Goal: Task Accomplishment & Management: Use online tool/utility

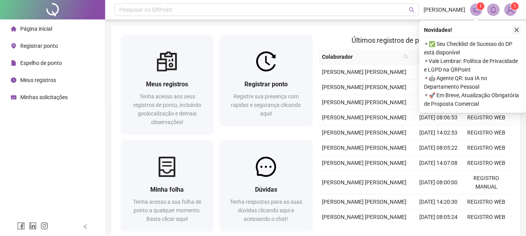
click at [517, 29] on icon "close" at bounding box center [515, 29] width 5 height 5
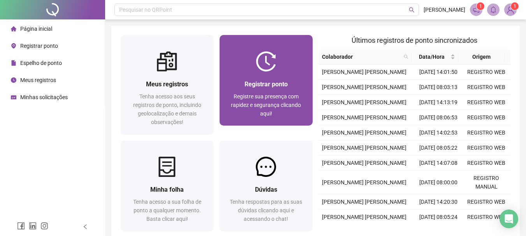
click at [243, 83] on div "Registrar ponto" at bounding box center [266, 84] width 74 height 10
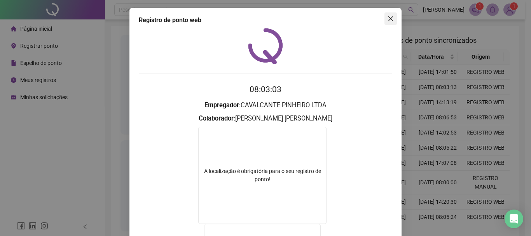
click at [388, 16] on icon "close" at bounding box center [391, 19] width 6 height 6
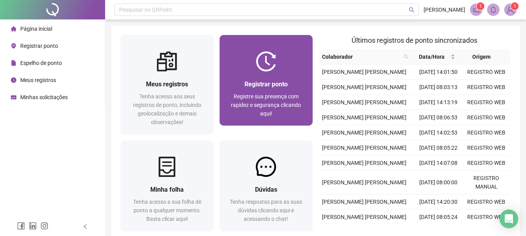
click at [260, 90] on div "Registrar ponto Registre sua presença com rapidez e segurança clicando aqui!" at bounding box center [266, 98] width 74 height 39
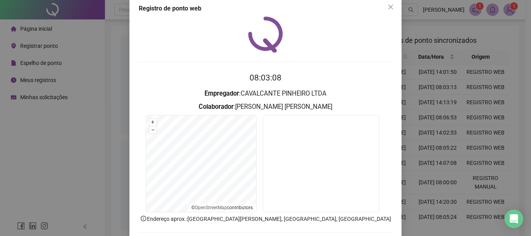
scroll to position [51, 0]
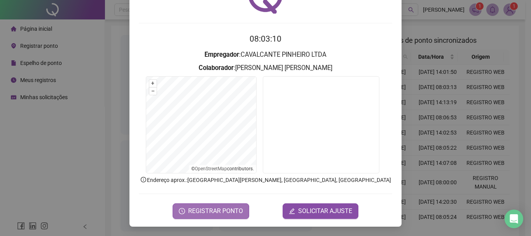
click at [209, 213] on span "REGISTRAR PONTO" at bounding box center [215, 211] width 55 height 9
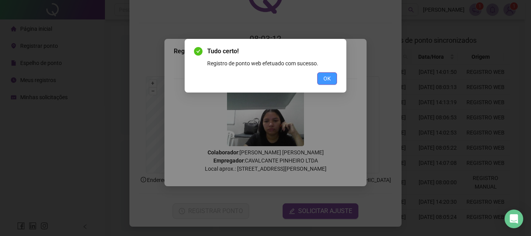
click at [321, 81] on button "OK" at bounding box center [327, 78] width 20 height 12
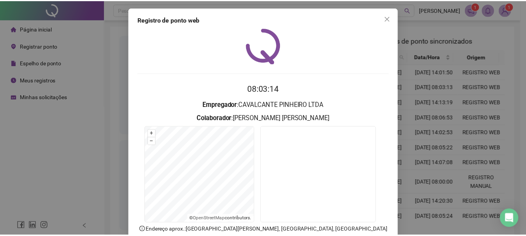
scroll to position [0, 0]
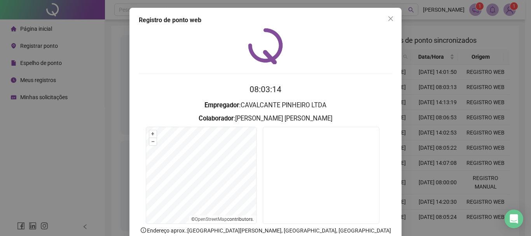
drag, startPoint x: 389, startPoint y: 17, endPoint x: 321, endPoint y: 0, distance: 70.2
click at [390, 17] on icon "close" at bounding box center [391, 18] width 5 height 5
